Goal: Information Seeking & Learning: Compare options

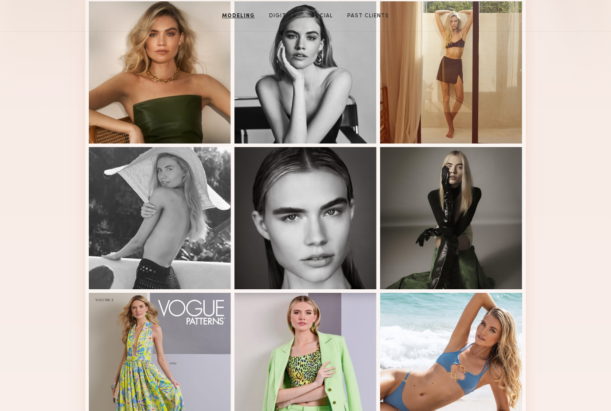
scroll to position [261, 0]
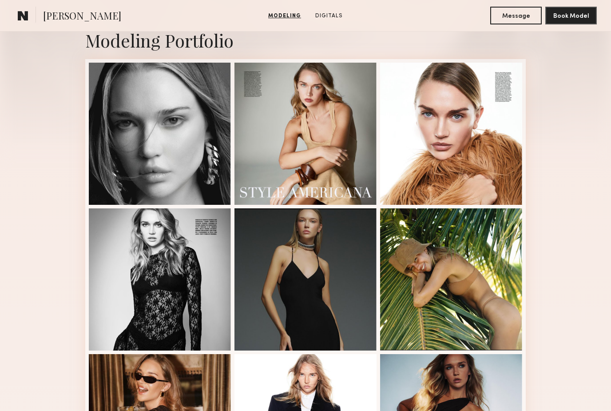
scroll to position [197, 0]
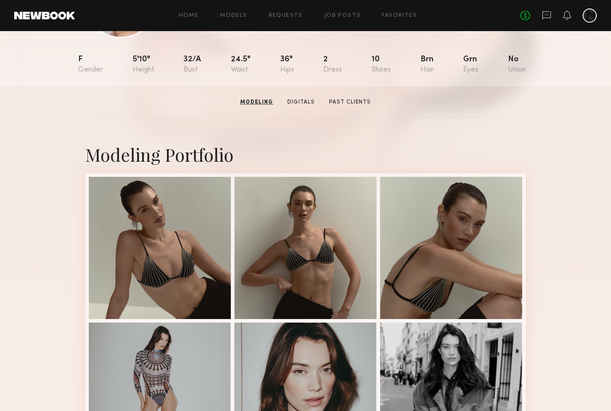
scroll to position [79, 0]
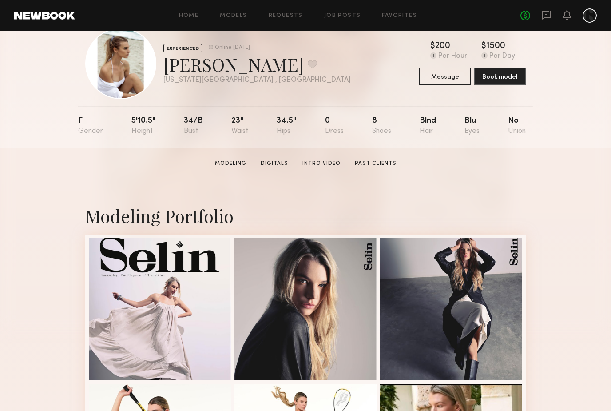
scroll to position [24, 0]
